Goal: Information Seeking & Learning: Learn about a topic

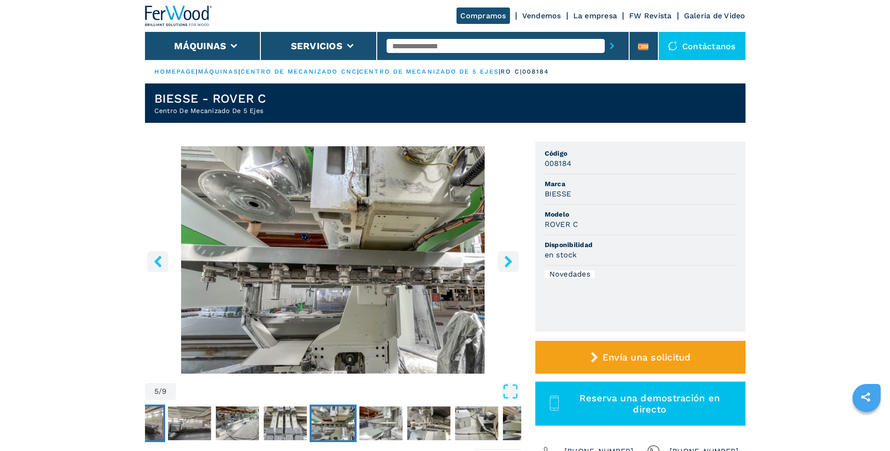
click at [156, 425] on img "Go to Slide 1" at bounding box center [141, 424] width 43 height 34
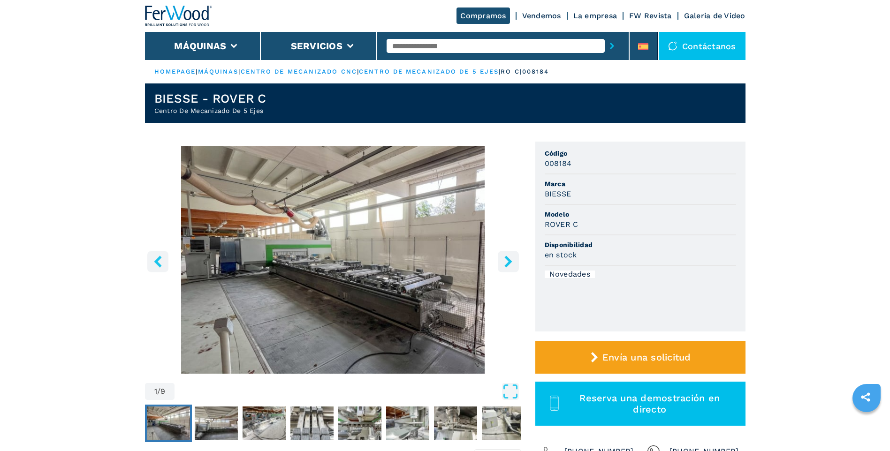
click at [157, 264] on icon "left-button" at bounding box center [158, 262] width 8 height 12
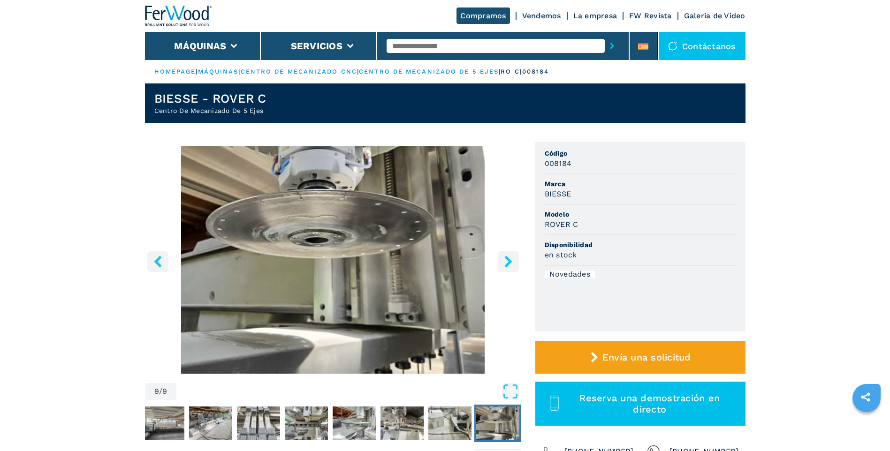
click at [157, 264] on icon "left-button" at bounding box center [158, 262] width 8 height 12
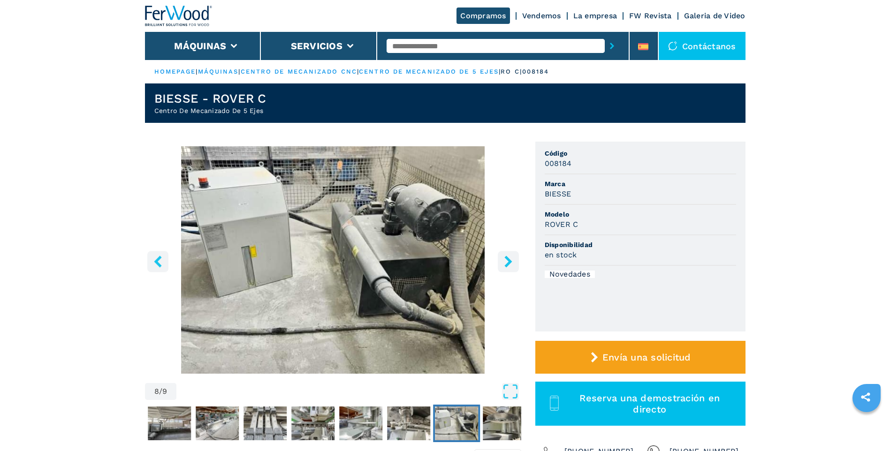
click at [157, 264] on icon "left-button" at bounding box center [158, 262] width 8 height 12
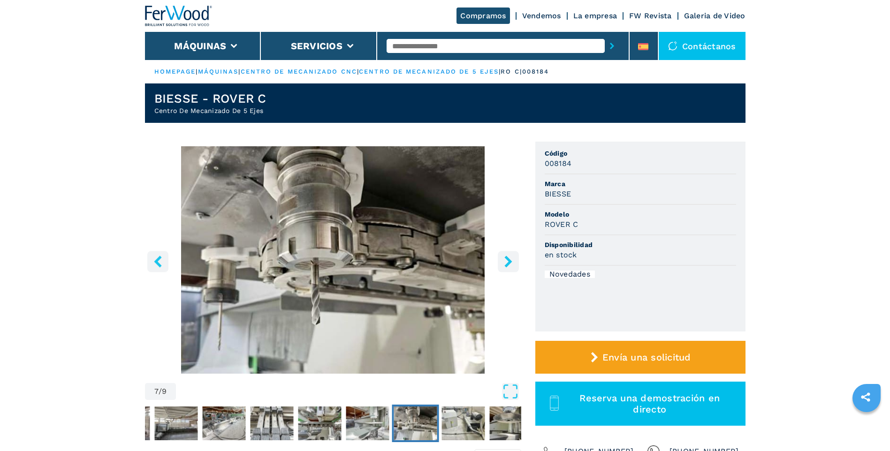
click at [157, 264] on icon "left-button" at bounding box center [158, 262] width 8 height 12
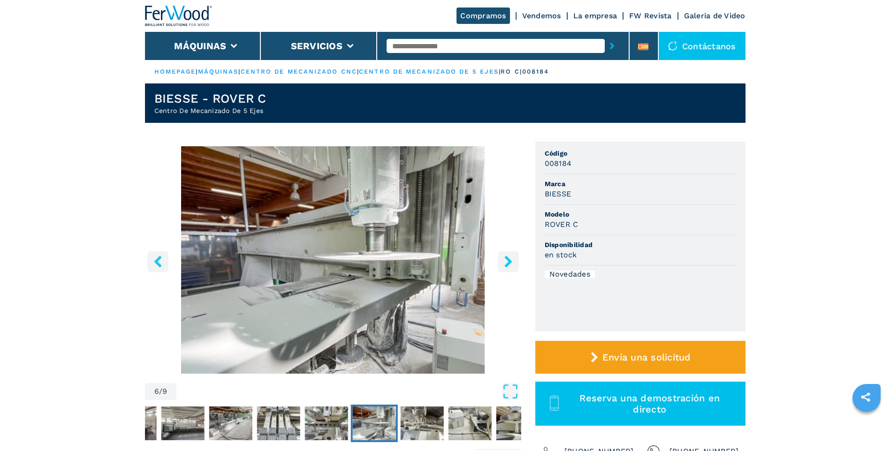
click at [157, 264] on icon "left-button" at bounding box center [158, 262] width 8 height 12
click at [150, 425] on img "Go to Slide 1" at bounding box center [134, 424] width 43 height 34
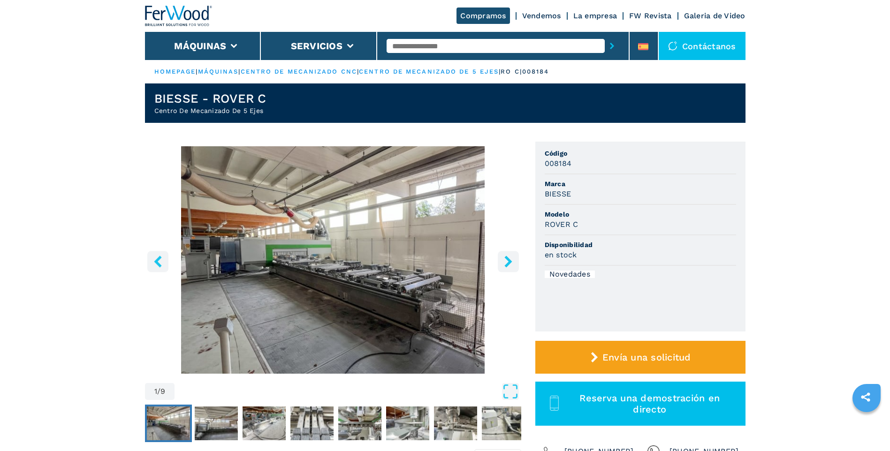
click at [507, 263] on icon "right-button" at bounding box center [508, 262] width 12 height 12
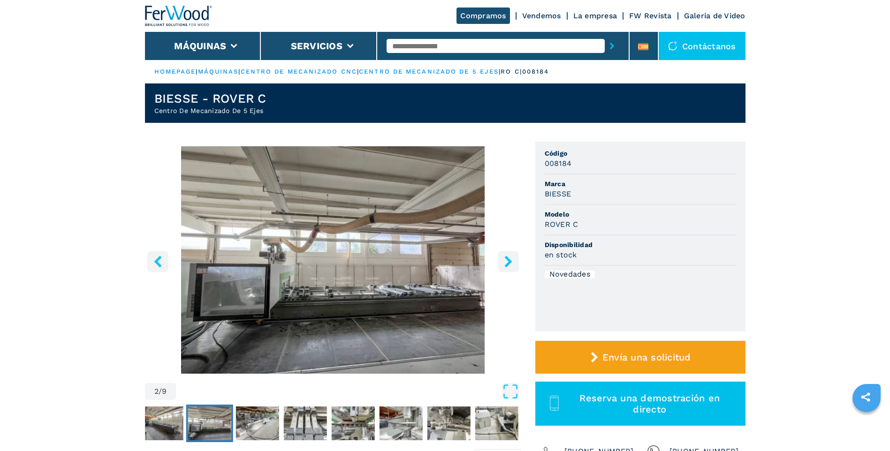
click at [506, 262] on icon "right-button" at bounding box center [508, 262] width 12 height 12
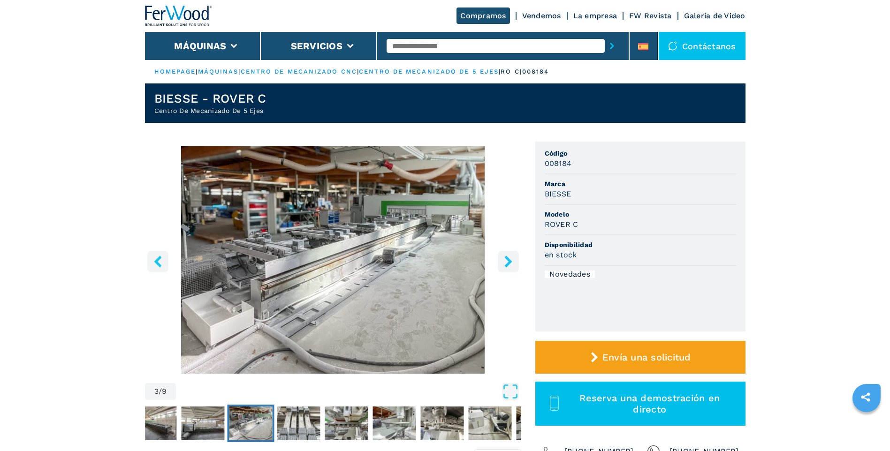
click at [506, 262] on icon "right-button" at bounding box center [508, 262] width 12 height 12
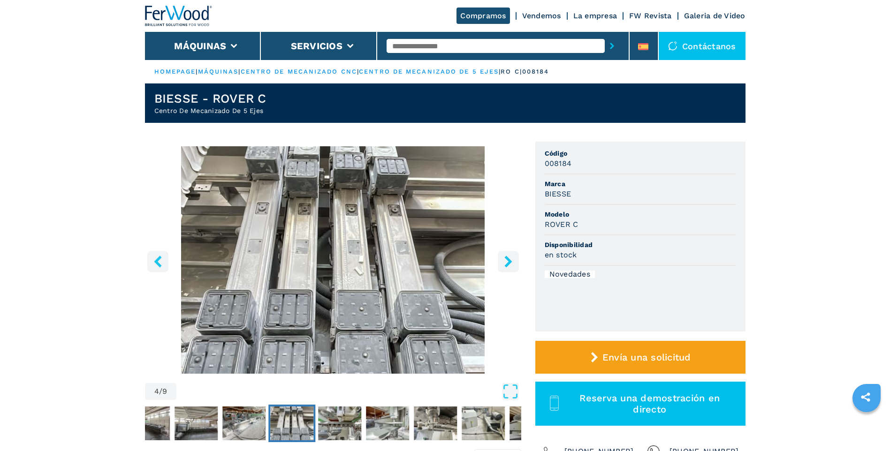
click at [506, 262] on icon "right-button" at bounding box center [508, 262] width 12 height 12
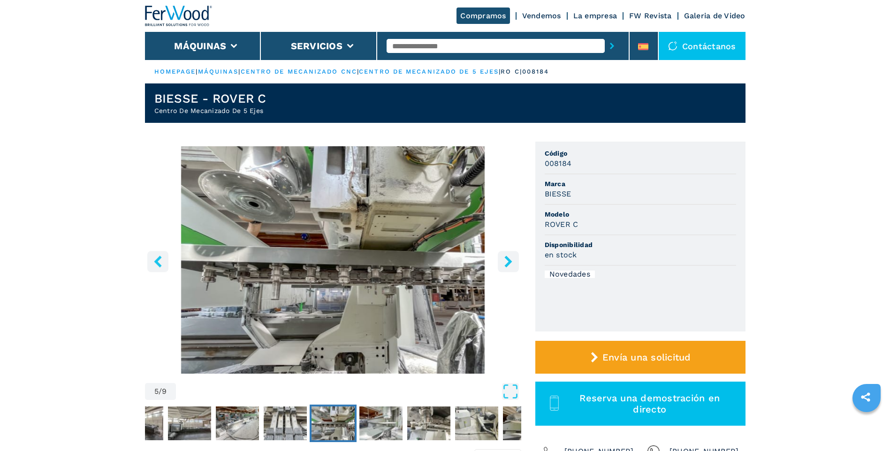
click at [506, 262] on icon "right-button" at bounding box center [508, 262] width 12 height 12
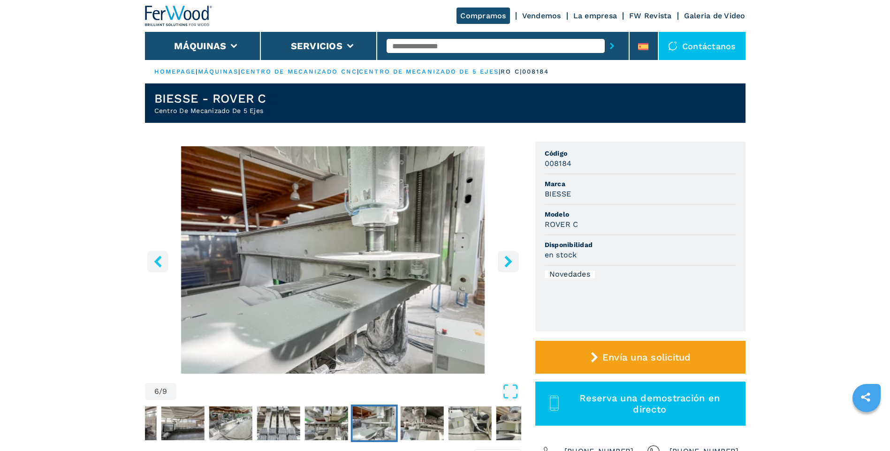
click at [153, 259] on icon "left-button" at bounding box center [158, 262] width 12 height 12
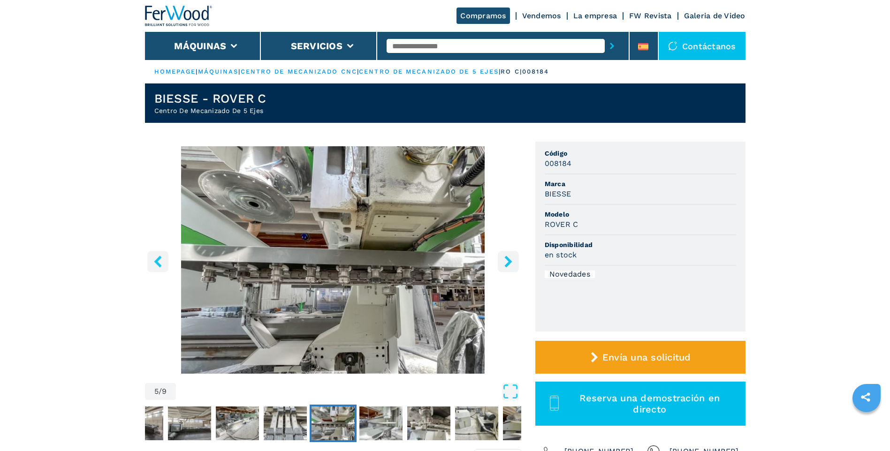
click at [506, 266] on icon "right-button" at bounding box center [508, 262] width 8 height 12
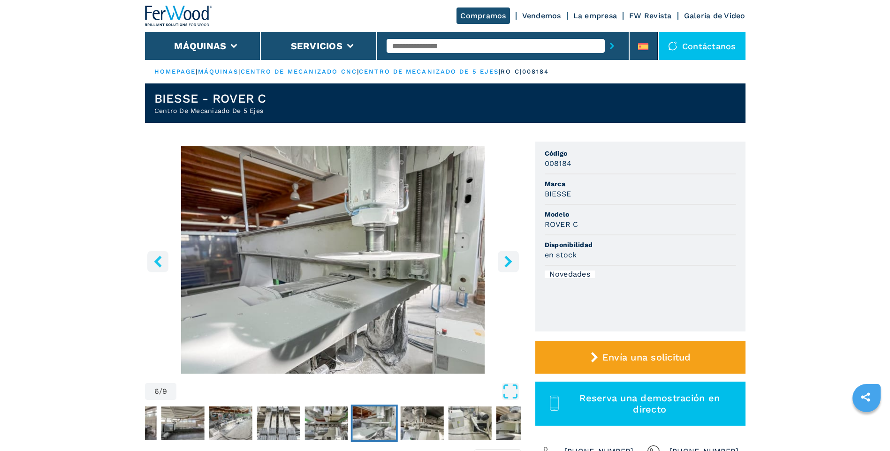
click at [507, 263] on icon "right-button" at bounding box center [508, 262] width 12 height 12
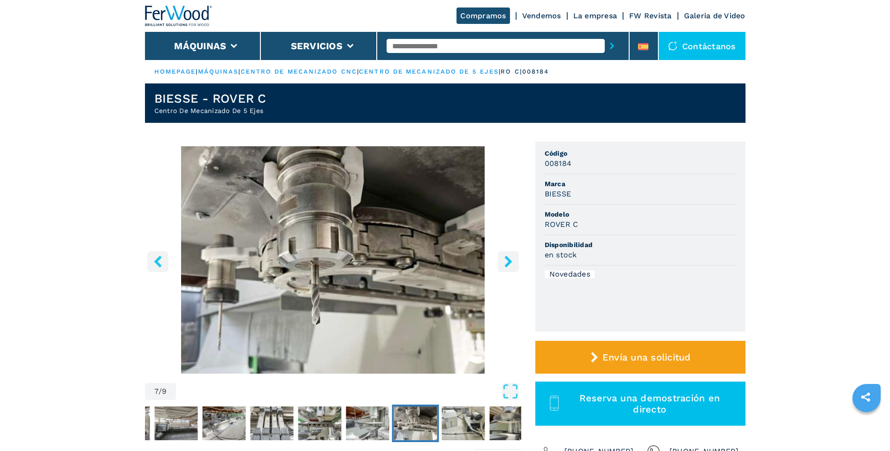
click at [507, 263] on icon "right-button" at bounding box center [508, 262] width 12 height 12
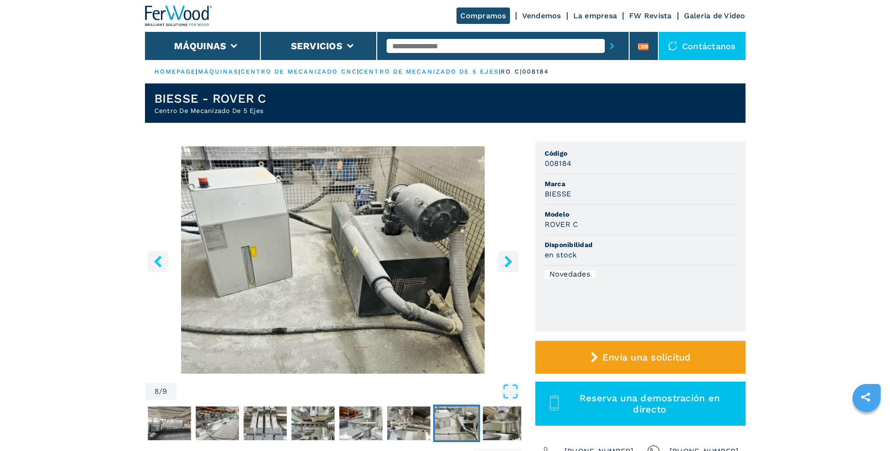
click at [507, 263] on icon "right-button" at bounding box center [508, 262] width 12 height 12
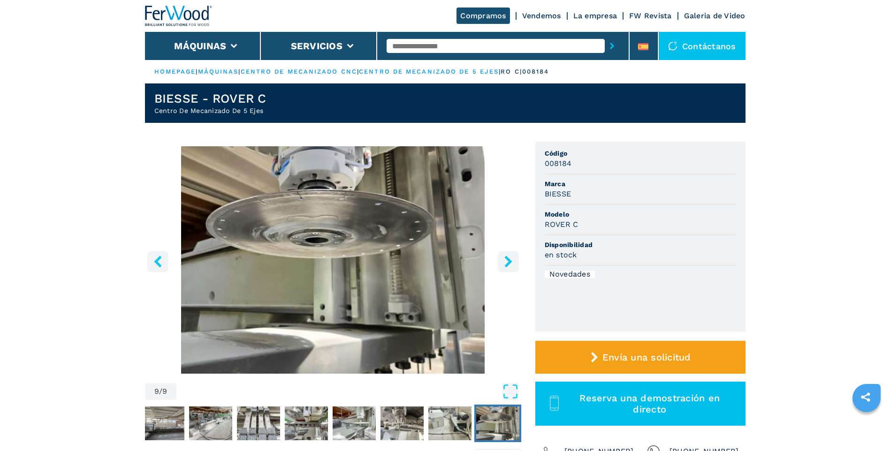
click at [507, 263] on icon "right-button" at bounding box center [508, 262] width 12 height 12
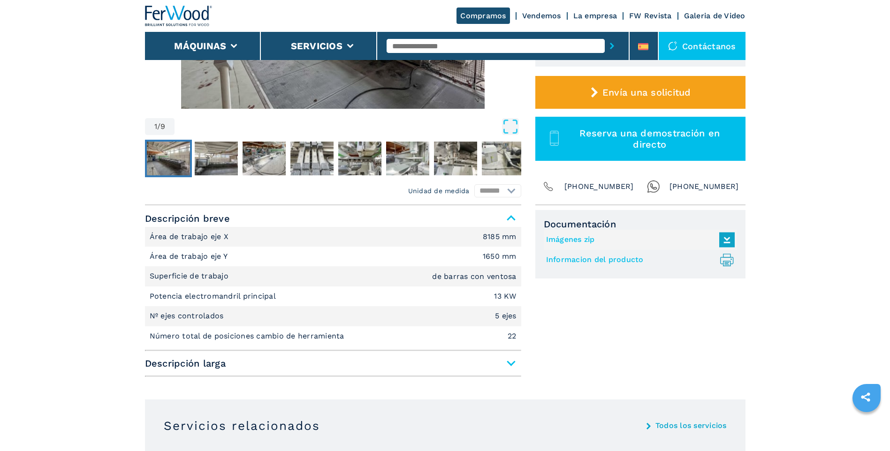
scroll to position [281, 0]
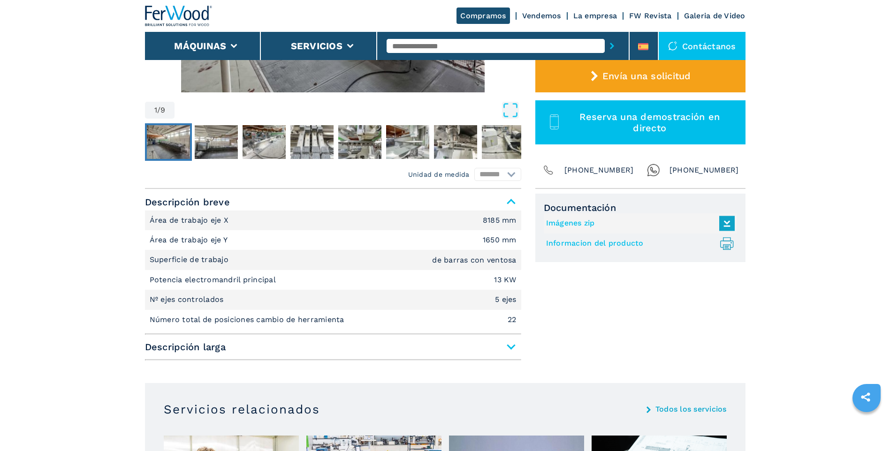
click at [508, 347] on span "Descripción larga" at bounding box center [333, 347] width 376 height 17
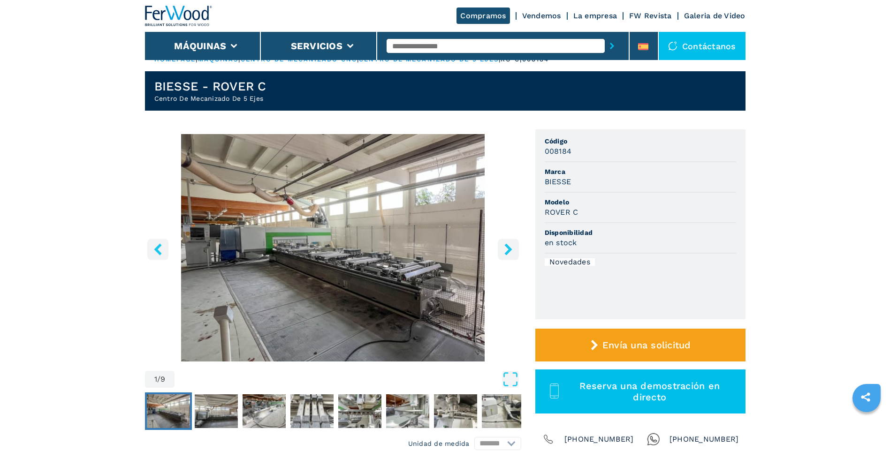
scroll to position [0, 0]
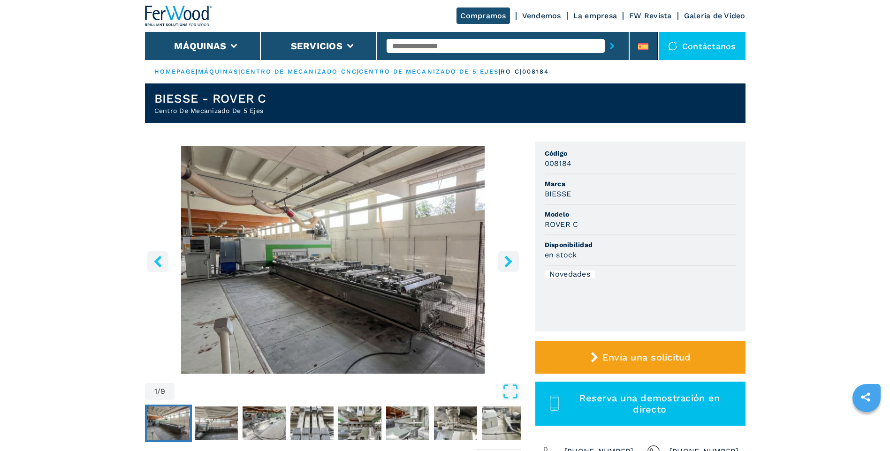
click at [275, 273] on img "Go to Slide 1" at bounding box center [333, 259] width 376 height 227
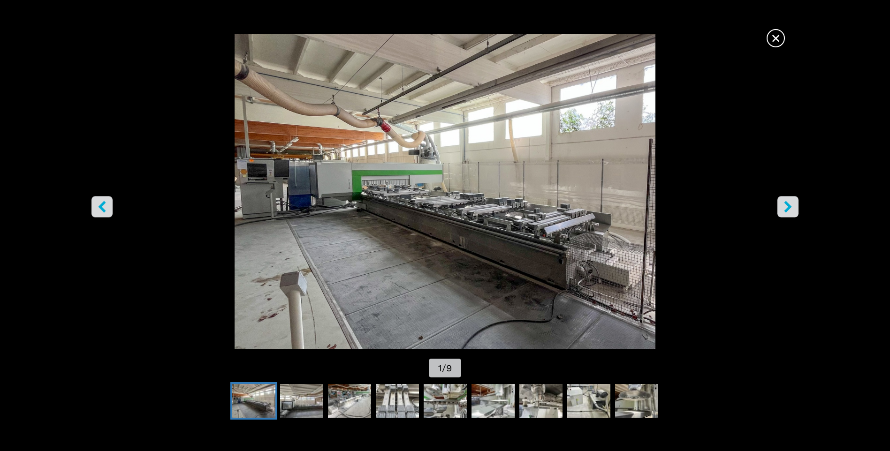
click at [789, 210] on icon "right-button" at bounding box center [788, 207] width 12 height 12
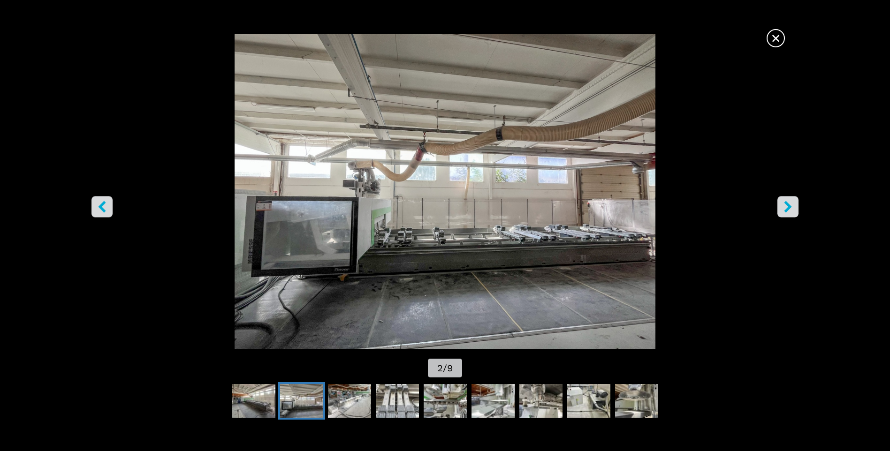
click at [789, 210] on icon "right-button" at bounding box center [788, 207] width 12 height 12
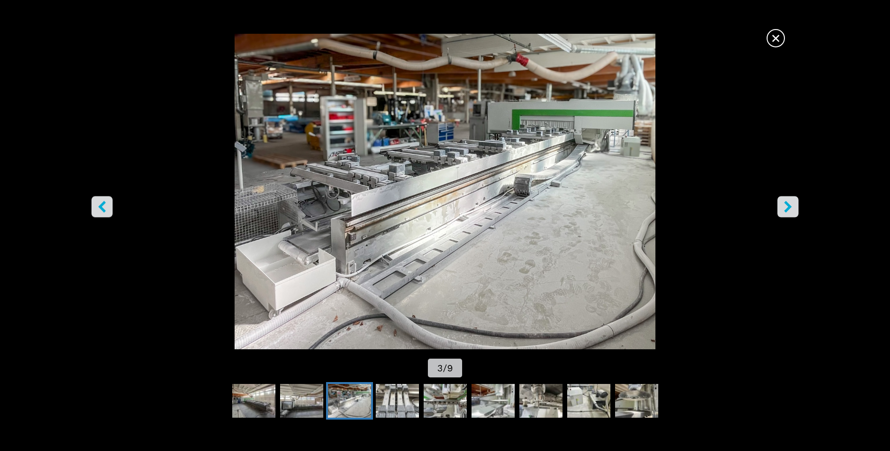
click at [789, 210] on icon "right-button" at bounding box center [788, 207] width 12 height 12
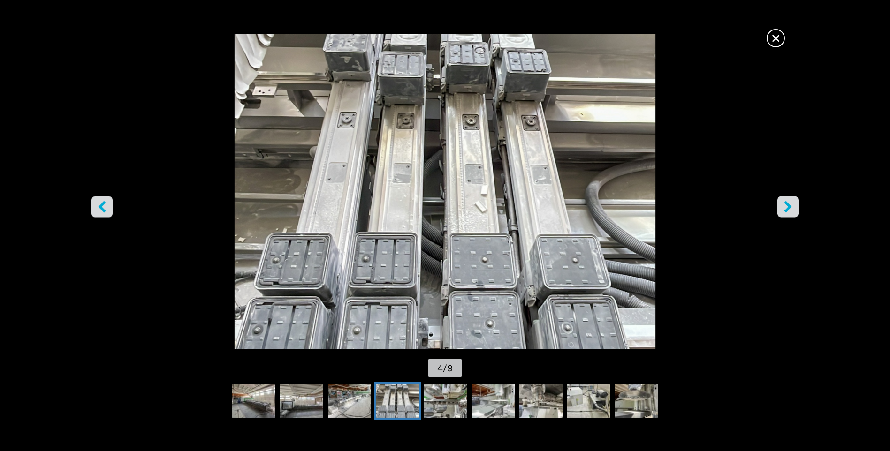
click at [789, 210] on icon "right-button" at bounding box center [788, 207] width 12 height 12
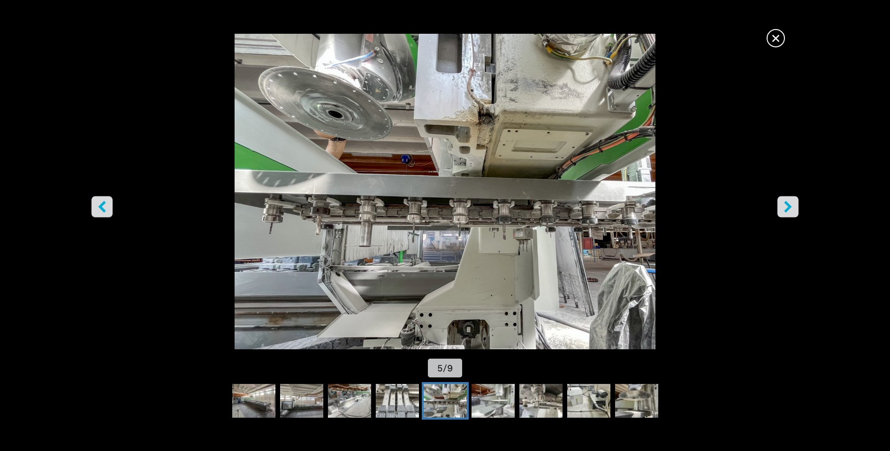
click at [789, 210] on icon "right-button" at bounding box center [788, 207] width 12 height 12
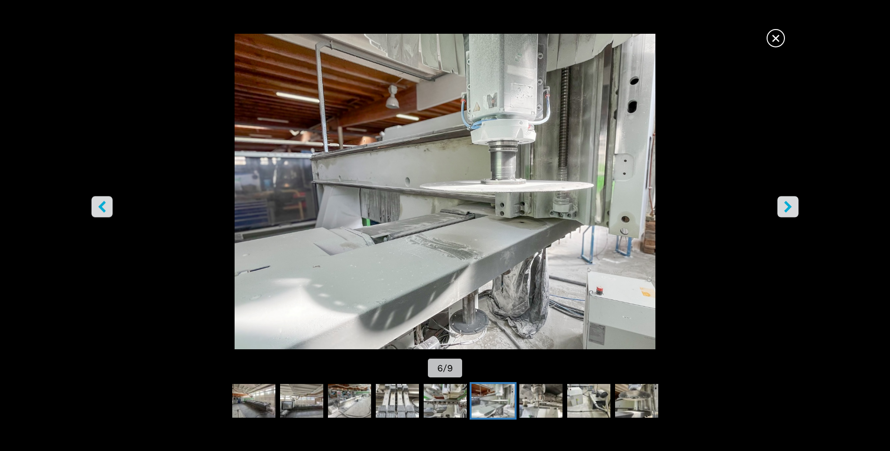
click at [789, 210] on icon "right-button" at bounding box center [788, 207] width 12 height 12
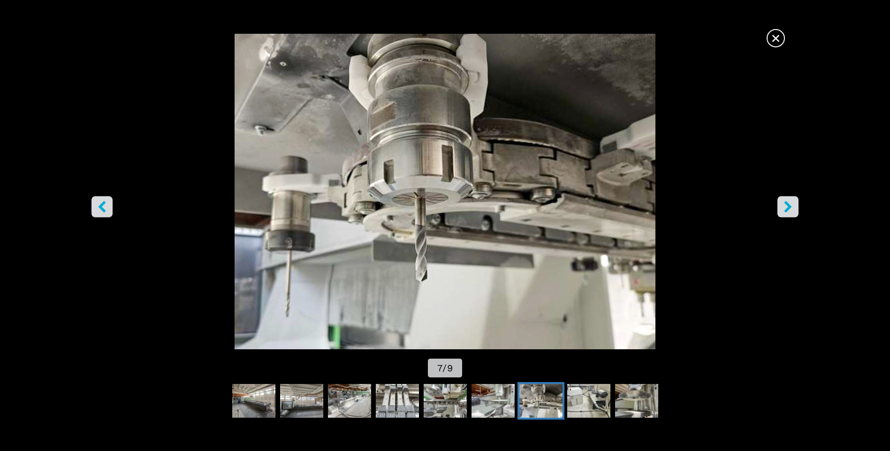
click at [789, 210] on icon "right-button" at bounding box center [788, 207] width 12 height 12
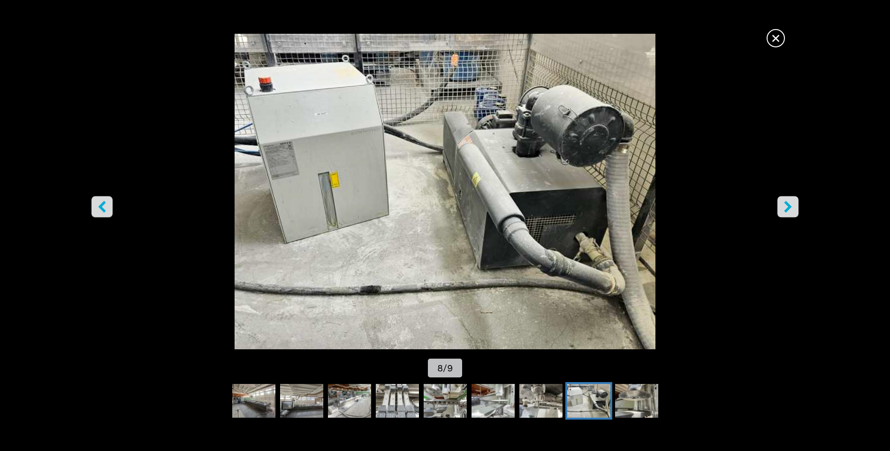
click at [789, 210] on icon "right-button" at bounding box center [788, 207] width 12 height 12
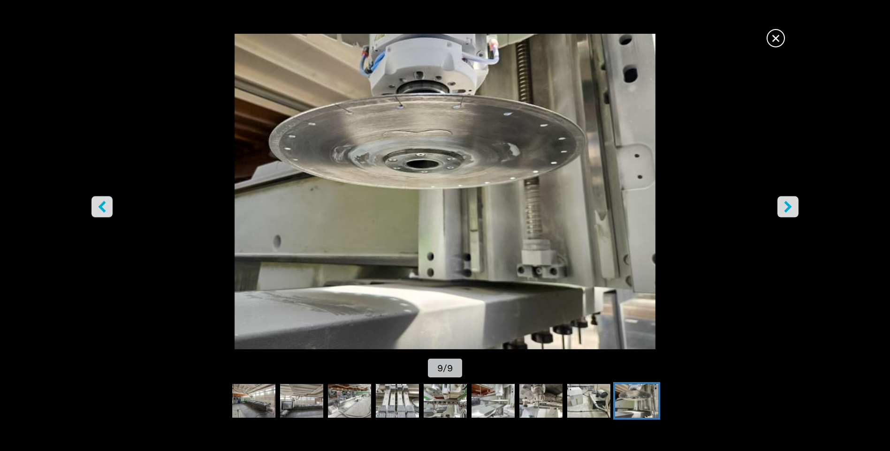
click at [789, 210] on icon "right-button" at bounding box center [788, 207] width 12 height 12
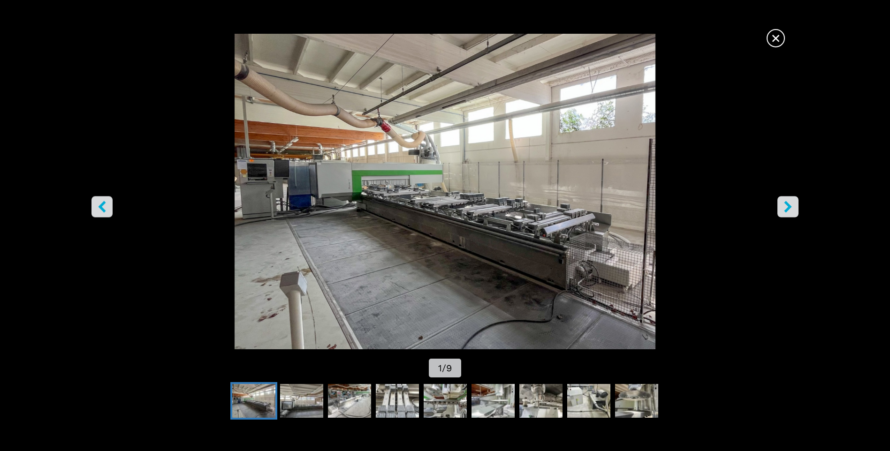
click at [789, 210] on icon "right-button" at bounding box center [788, 207] width 12 height 12
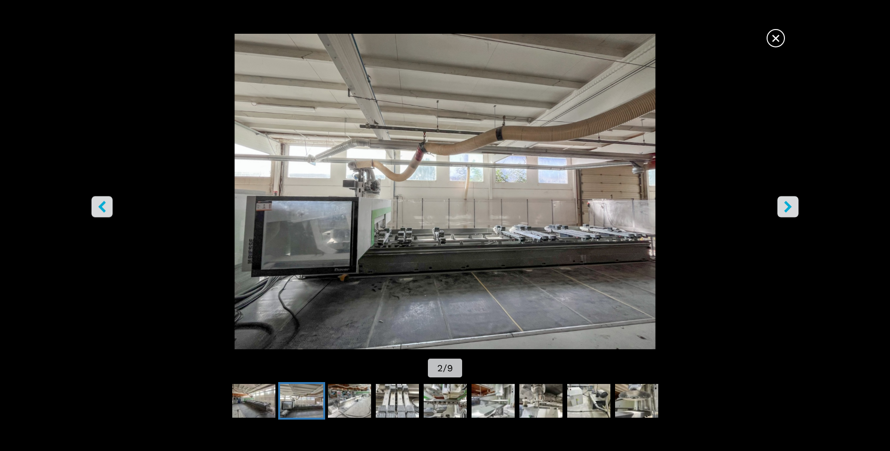
click at [776, 35] on span "×" at bounding box center [775, 36] width 16 height 16
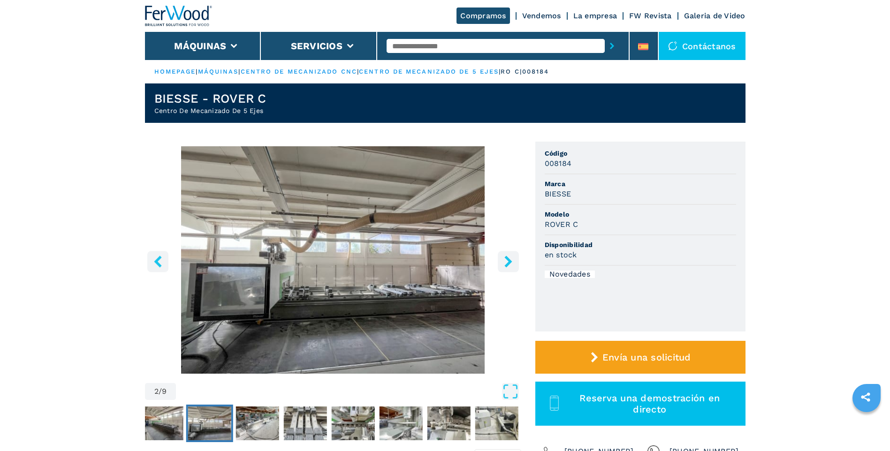
click at [321, 279] on img "Go to Slide 2" at bounding box center [333, 259] width 376 height 227
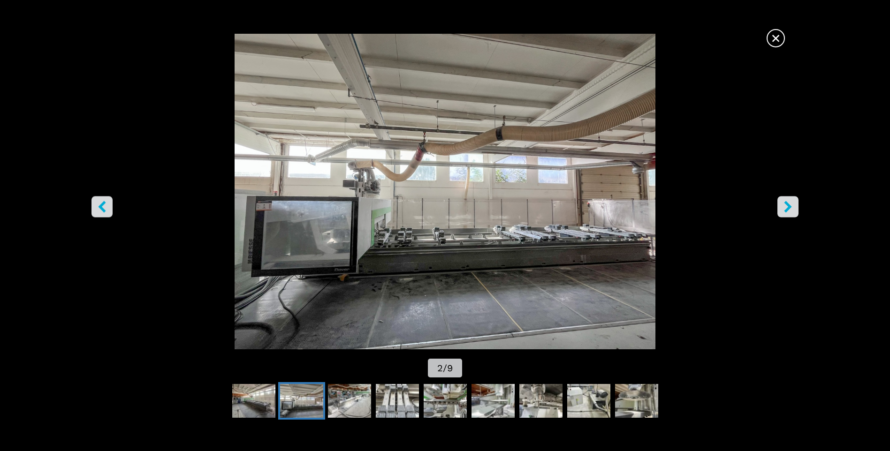
click at [790, 208] on icon "right-button" at bounding box center [788, 207] width 8 height 12
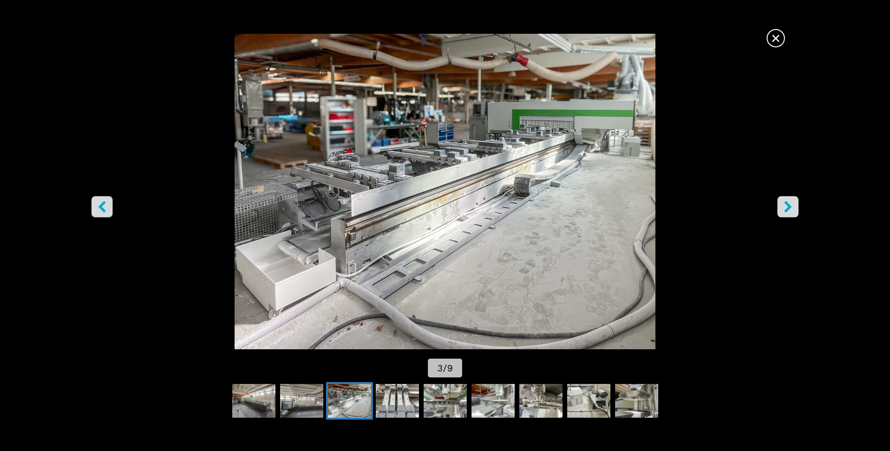
click at [789, 208] on icon "right-button" at bounding box center [788, 207] width 8 height 12
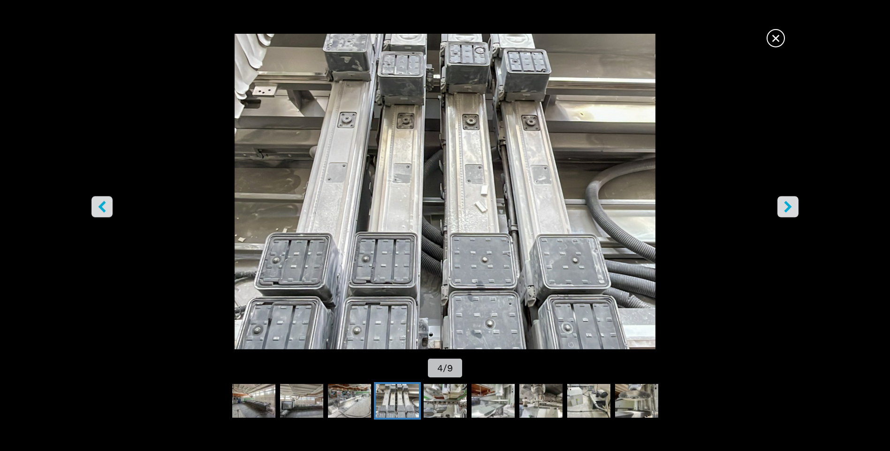
click at [789, 208] on icon "right-button" at bounding box center [788, 207] width 8 height 12
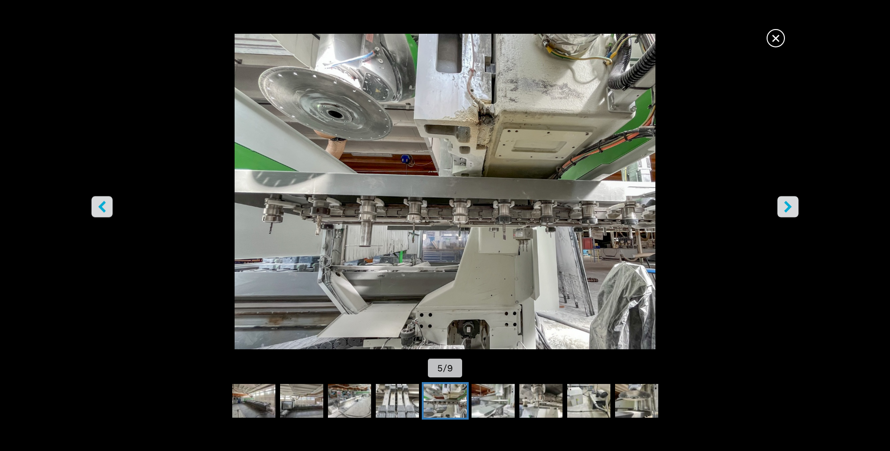
click at [784, 205] on icon "right-button" at bounding box center [788, 207] width 12 height 12
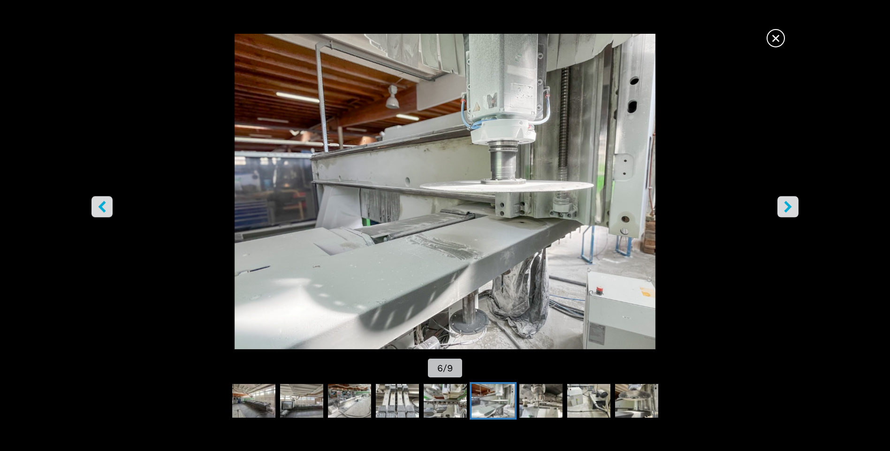
click at [784, 205] on icon "right-button" at bounding box center [788, 207] width 12 height 12
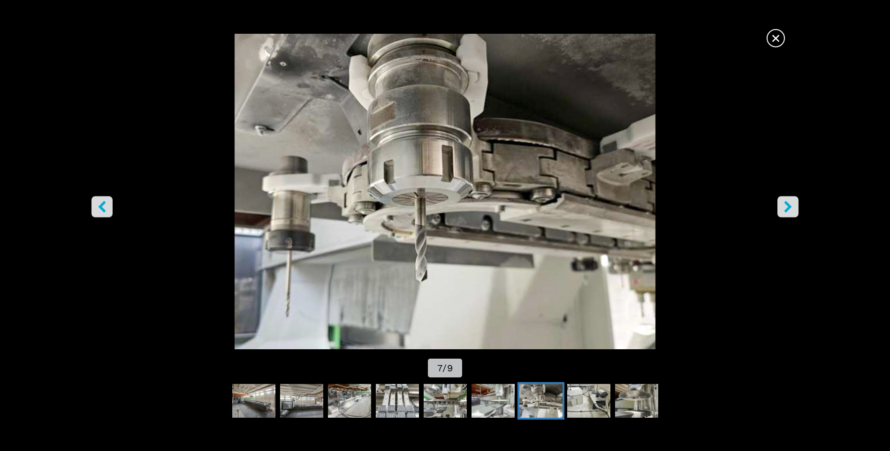
click at [784, 205] on icon "right-button" at bounding box center [788, 207] width 12 height 12
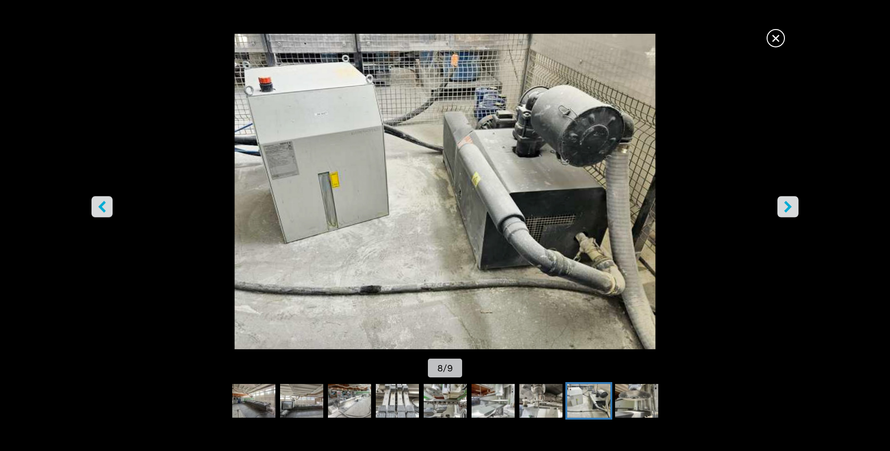
click at [784, 205] on icon "right-button" at bounding box center [788, 207] width 12 height 12
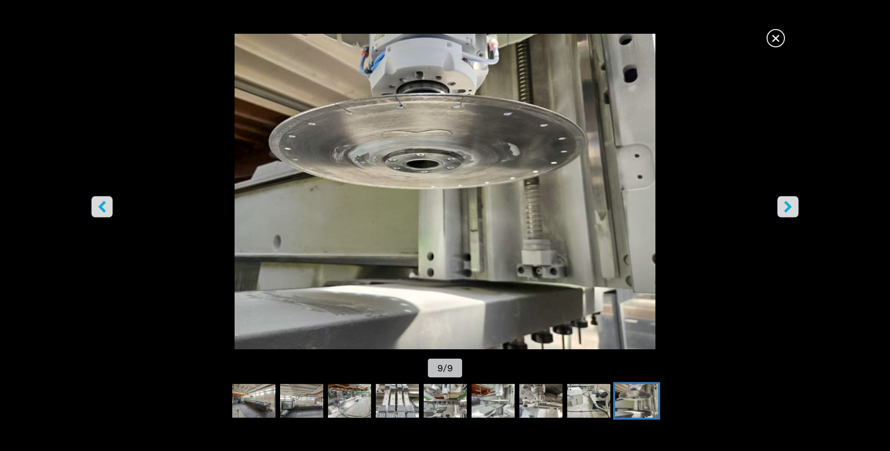
click at [784, 205] on icon "right-button" at bounding box center [788, 207] width 12 height 12
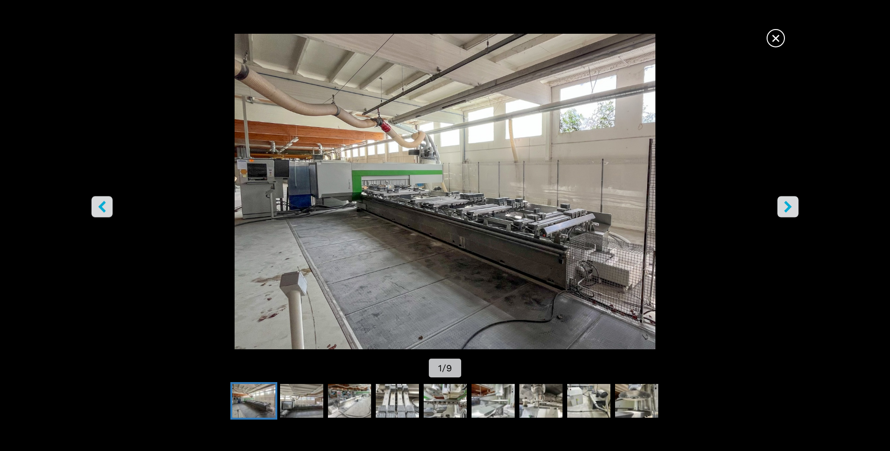
click at [784, 205] on icon "right-button" at bounding box center [788, 207] width 12 height 12
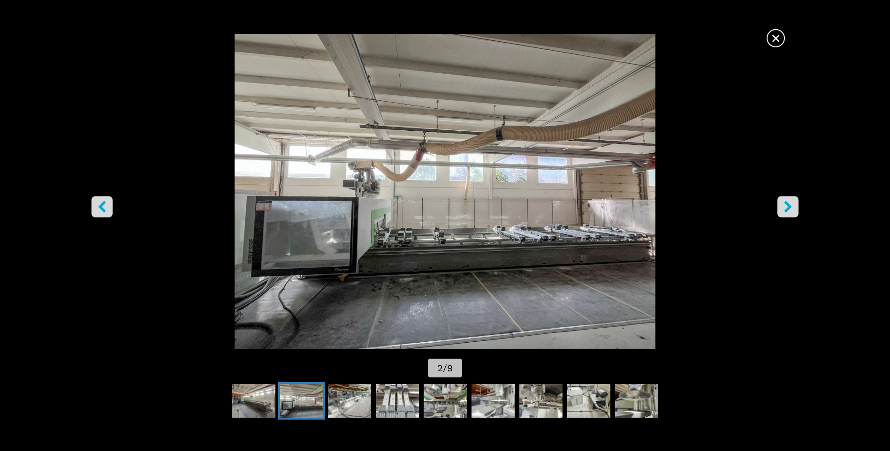
click at [784, 205] on icon "right-button" at bounding box center [788, 207] width 12 height 12
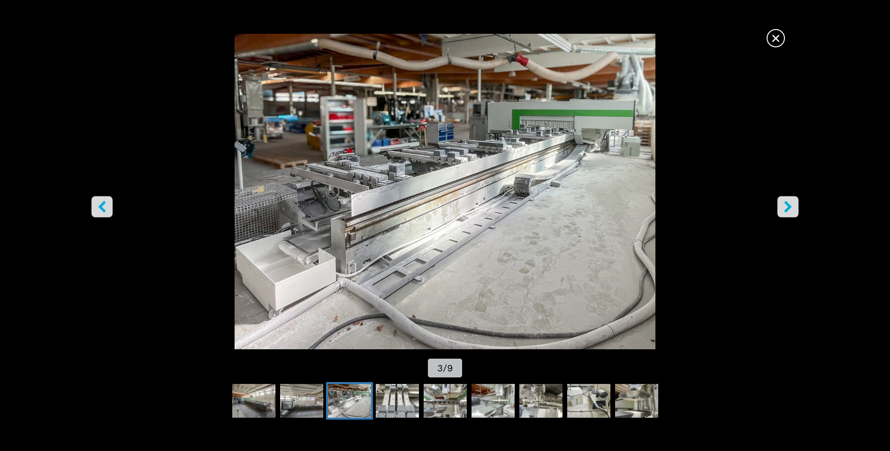
click at [784, 205] on icon "right-button" at bounding box center [788, 207] width 12 height 12
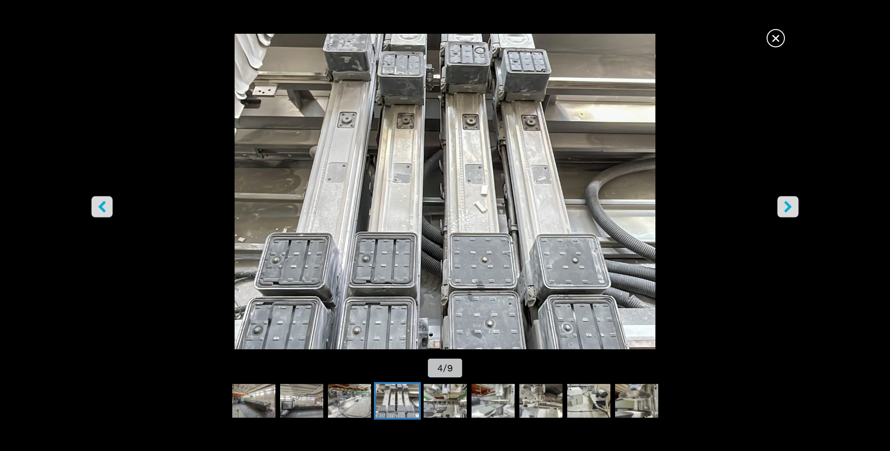
click at [784, 205] on icon "right-button" at bounding box center [788, 207] width 12 height 12
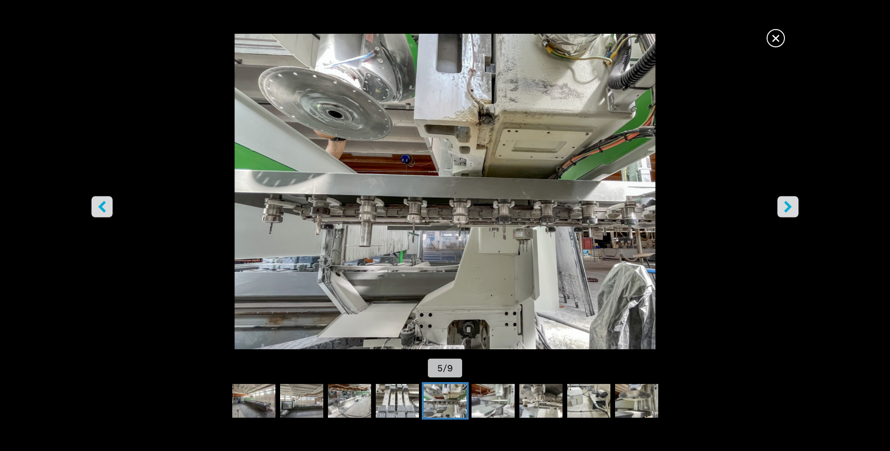
click at [784, 205] on icon "right-button" at bounding box center [788, 207] width 12 height 12
